Goal: Transaction & Acquisition: Purchase product/service

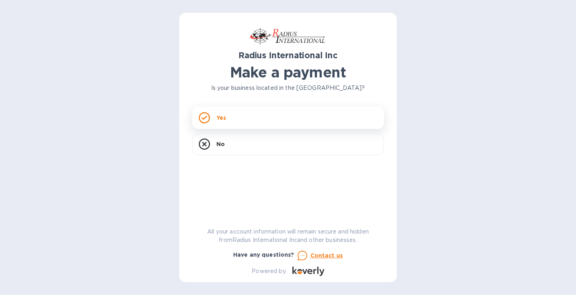
click at [208, 121] on rect at bounding box center [204, 118] width 10 height 10
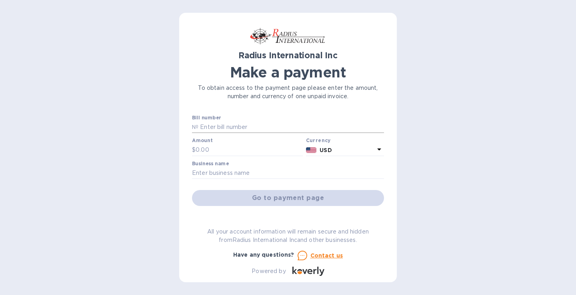
click at [205, 128] on input "text" at bounding box center [290, 128] width 185 height 12
type input "SSI00094698/D"
type input "9,315"
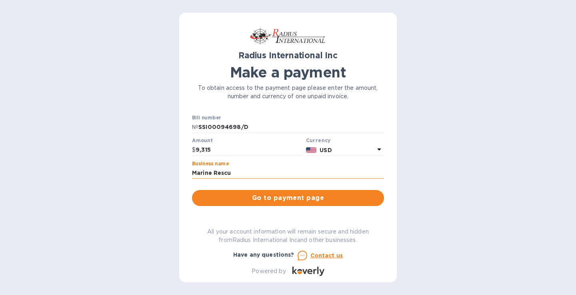
type input "Marine Rescue Products, Inc"
click at [265, 202] on span "Go to payment page" at bounding box center [287, 198] width 179 height 10
